Goal: Complete application form

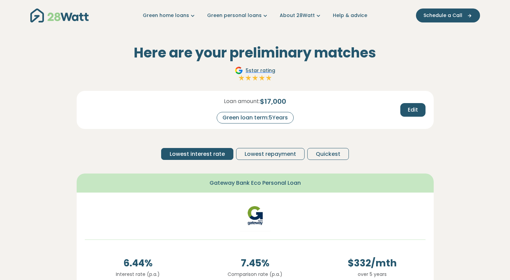
scroll to position [121, 0]
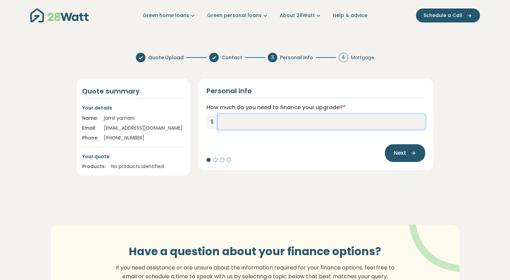
click at [230, 123] on input "How much do you need to finance your upgrade? *" at bounding box center [321, 121] width 207 height 15
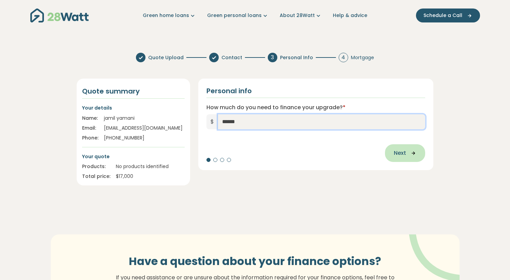
type input "******"
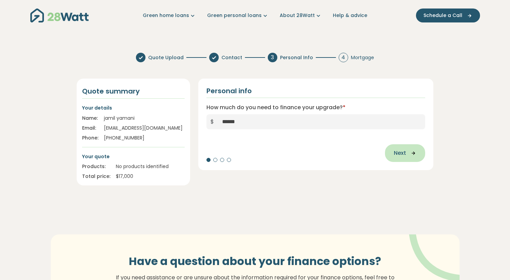
click at [404, 152] on span "Next" at bounding box center [400, 153] width 12 height 8
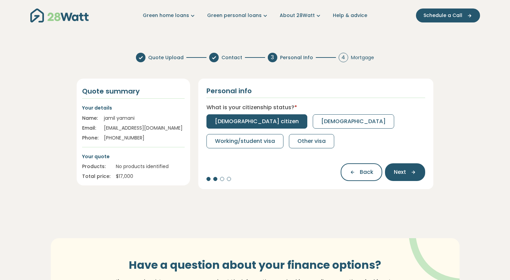
click at [250, 122] on span "[DEMOGRAPHIC_DATA] citizen" at bounding box center [257, 122] width 84 height 8
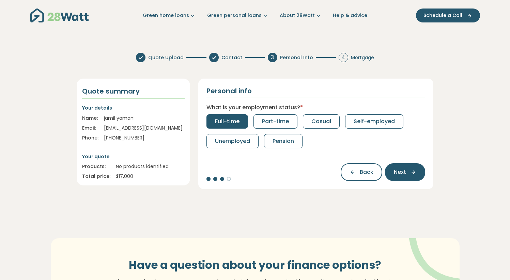
click at [222, 120] on span "Full-time" at bounding box center [227, 122] width 25 height 8
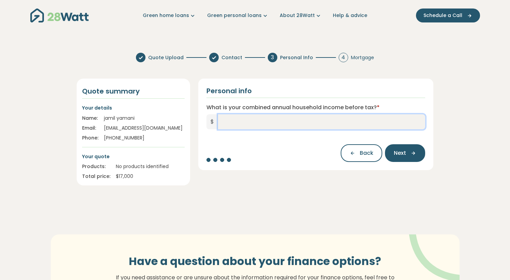
click at [227, 125] on input "What is your combined annual household income before tax? *" at bounding box center [321, 121] width 207 height 15
type input "*******"
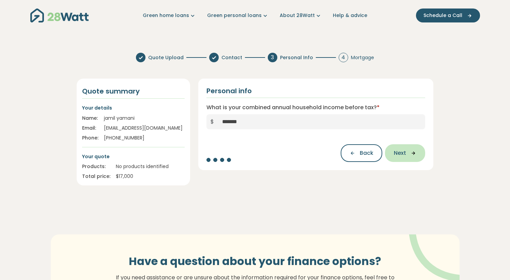
click at [402, 151] on span "Next" at bounding box center [400, 153] width 12 height 8
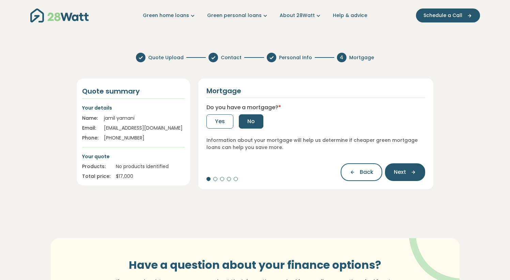
click at [244, 121] on button "No" at bounding box center [251, 121] width 25 height 14
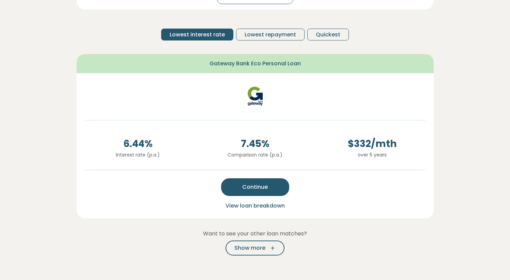
scroll to position [129, 0]
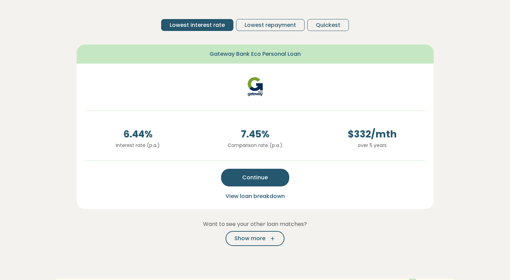
click at [252, 196] on span "View loan breakdown" at bounding box center [254, 196] width 59 height 8
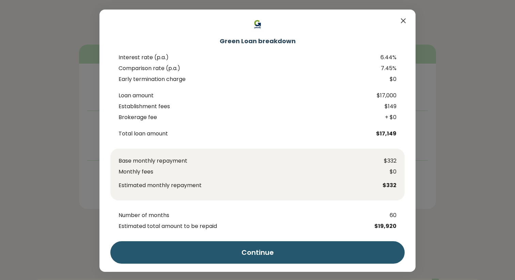
click at [402, 19] on icon "Close" at bounding box center [403, 21] width 4 height 4
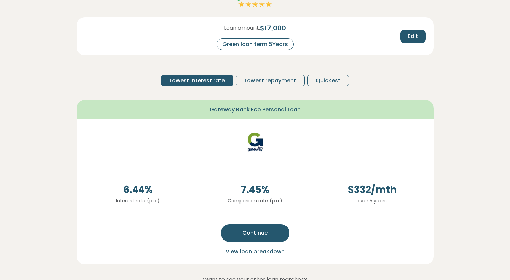
scroll to position [0, 0]
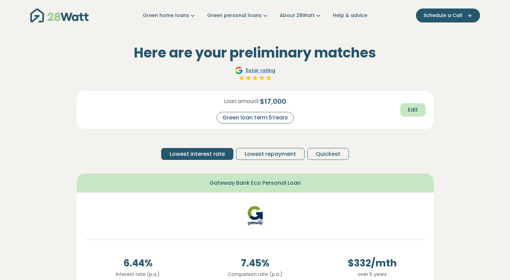
click at [414, 110] on span "Edit" at bounding box center [413, 110] width 10 height 8
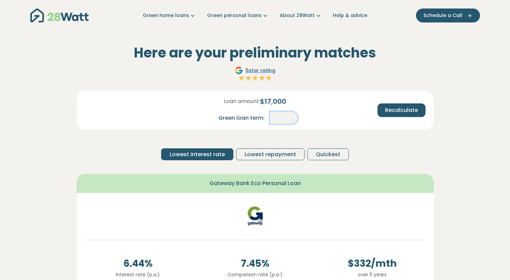
click at [285, 116] on input "*" at bounding box center [283, 118] width 27 height 12
type input "*"
click at [396, 111] on span "Recalculate" at bounding box center [401, 110] width 33 height 8
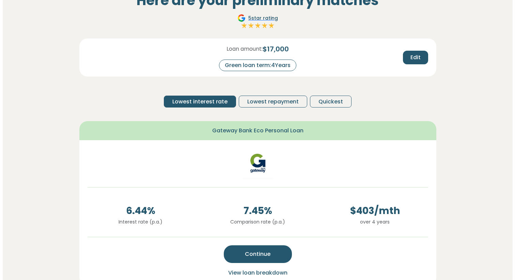
scroll to position [56, 0]
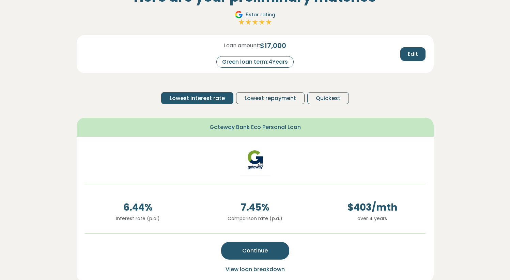
click at [259, 270] on span "View loan breakdown" at bounding box center [254, 270] width 59 height 8
